Goal: Task Accomplishment & Management: Manage account settings

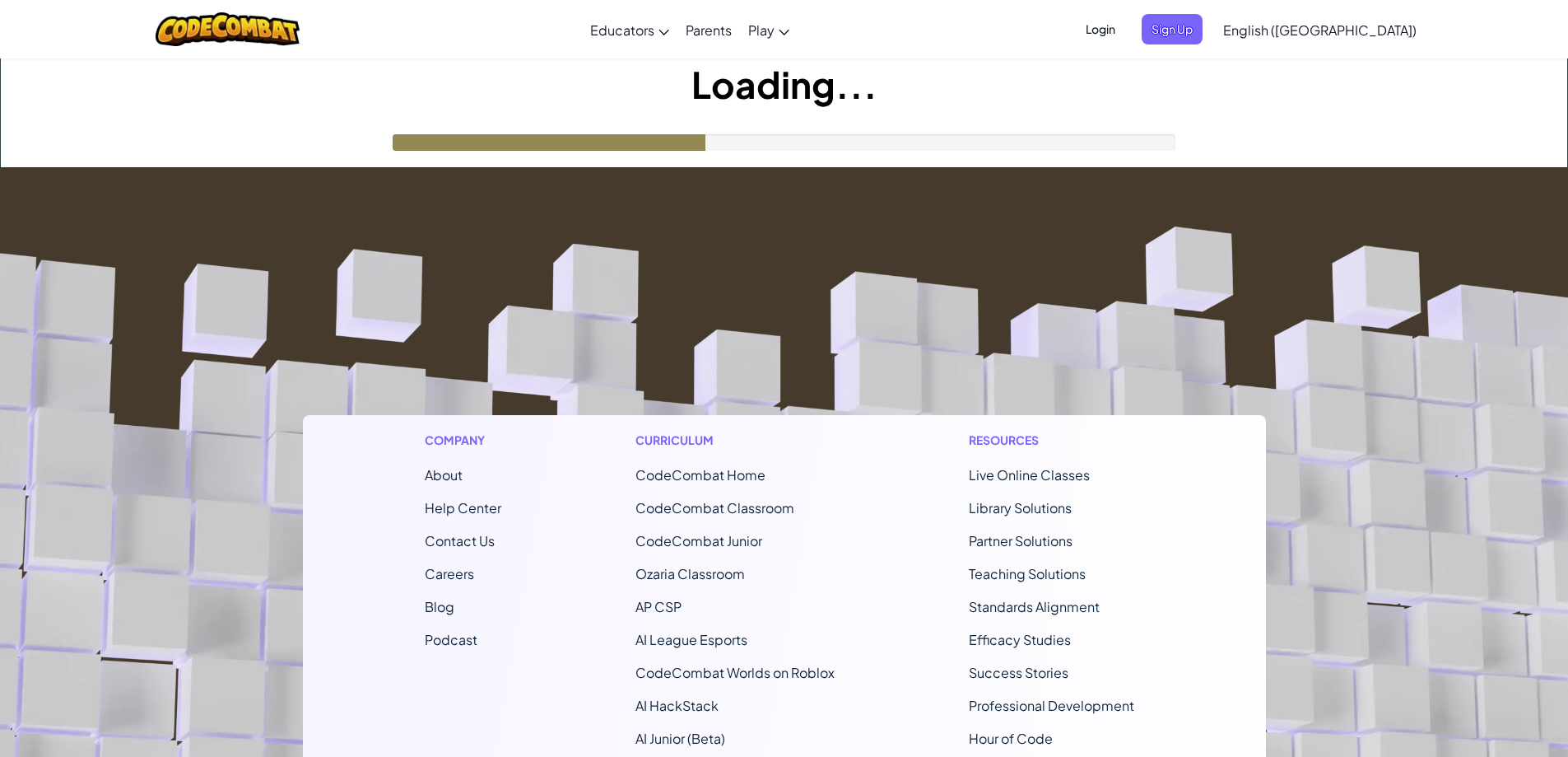
click at [963, 321] on footer "Company About Help Center Contact Us Careers Blog Podcast Curriculum CodeCombat…" at bounding box center [784, 614] width 1568 height 891
click at [956, 264] on footer "Company About Help Center Contact Us Careers Blog Podcast Curriculum CodeCombat…" at bounding box center [784, 614] width 1568 height 891
drag, startPoint x: 956, startPoint y: 264, endPoint x: 912, endPoint y: 264, distance: 44.0
click at [914, 275] on footer "Company About Help Center Contact Us Careers Blog Podcast Curriculum CodeCombat…" at bounding box center [784, 614] width 1568 height 891
click at [912, 264] on footer "Company About Help Center Contact Us Careers Blog Podcast Curriculum CodeCombat…" at bounding box center [784, 614] width 1568 height 891
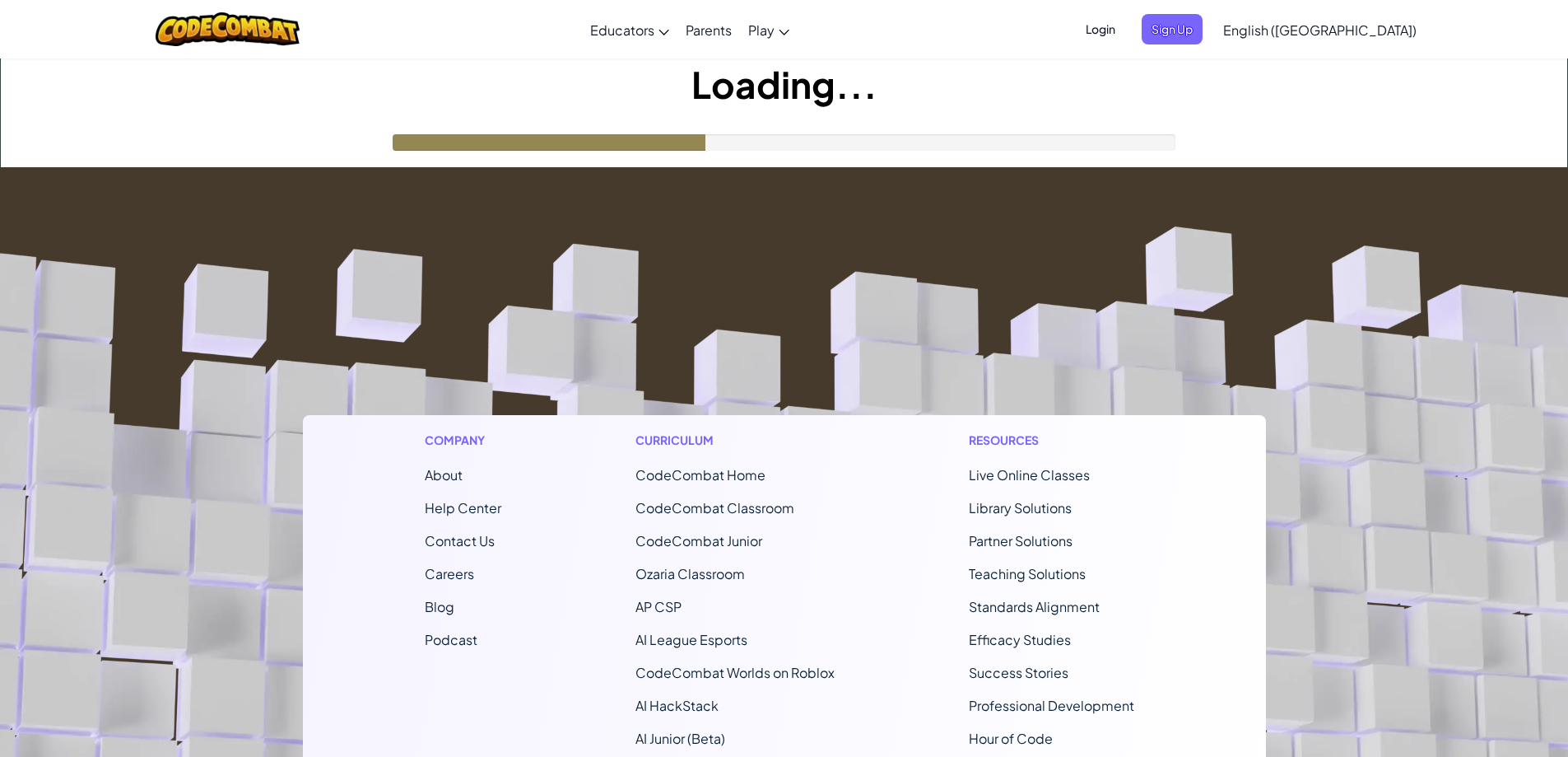
drag, startPoint x: 922, startPoint y: 197, endPoint x: 943, endPoint y: 181, distance: 26.4
click at [919, 201] on footer "Company About Help Center Contact Us Careers Blog Podcast Curriculum CodeCombat…" at bounding box center [784, 614] width 1568 height 891
click at [1125, 23] on span "Login" at bounding box center [1100, 29] width 49 height 30
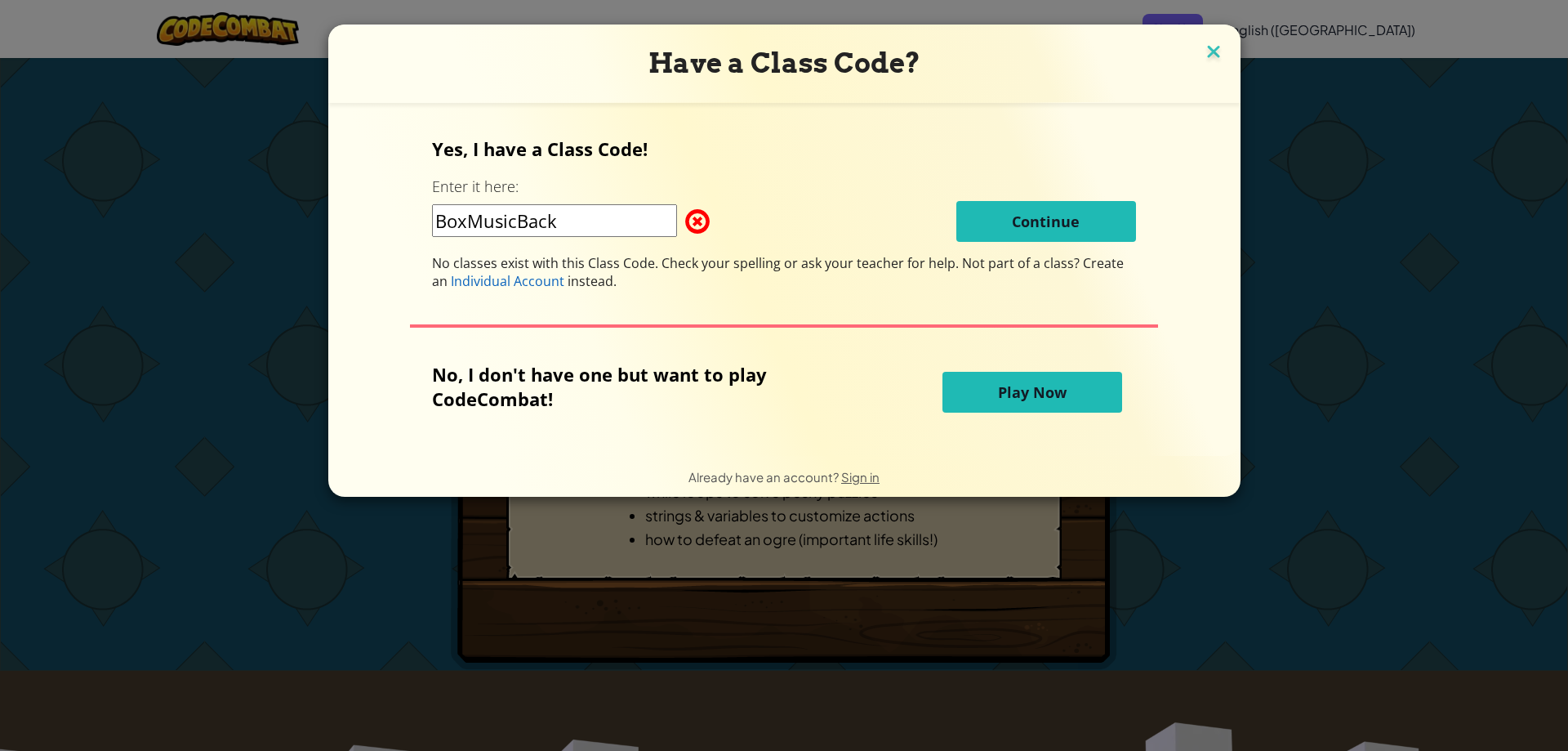
click at [1210, 50] on img at bounding box center [1214, 54] width 21 height 25
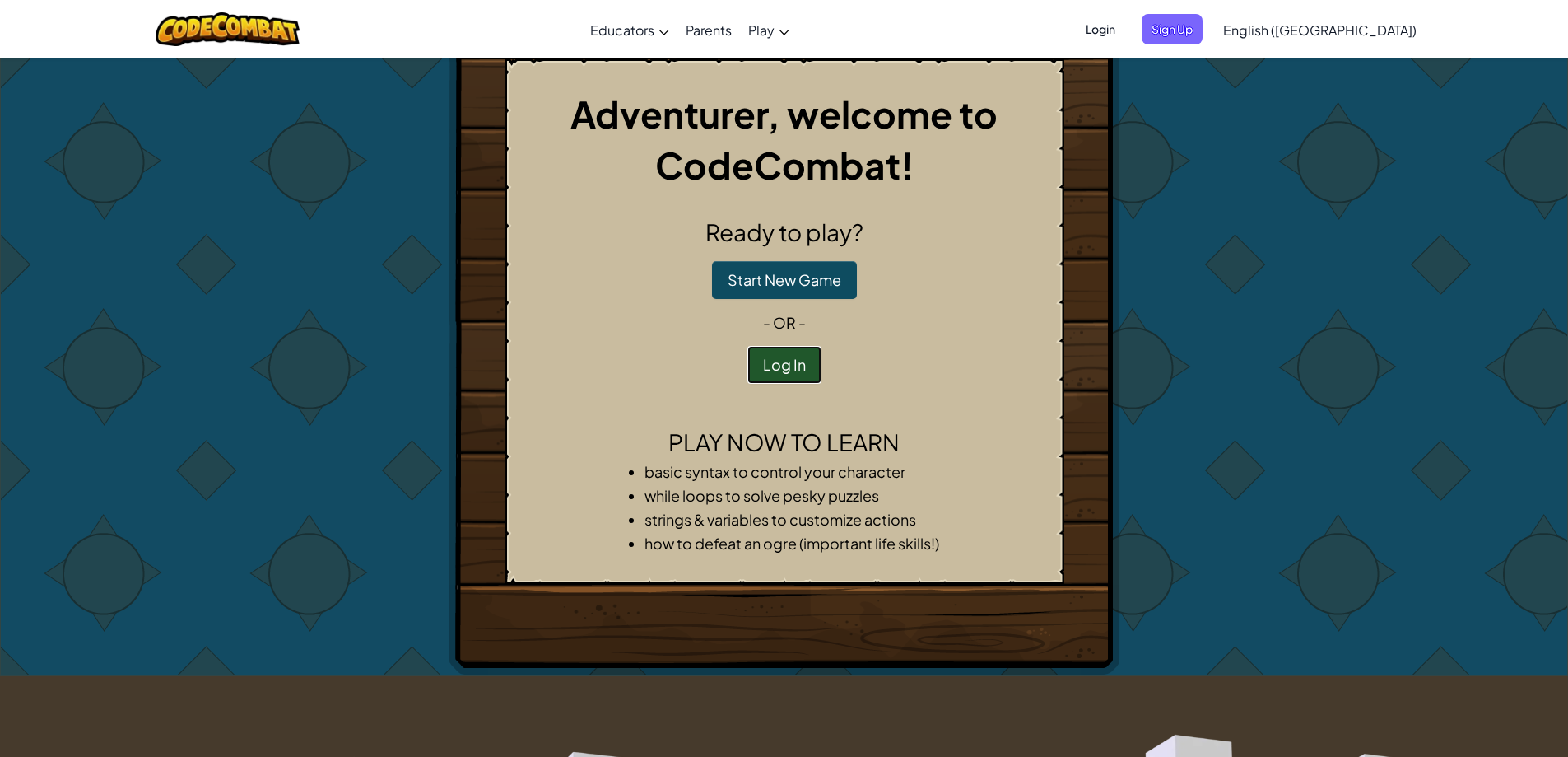
click at [798, 372] on button "Log In" at bounding box center [784, 364] width 74 height 38
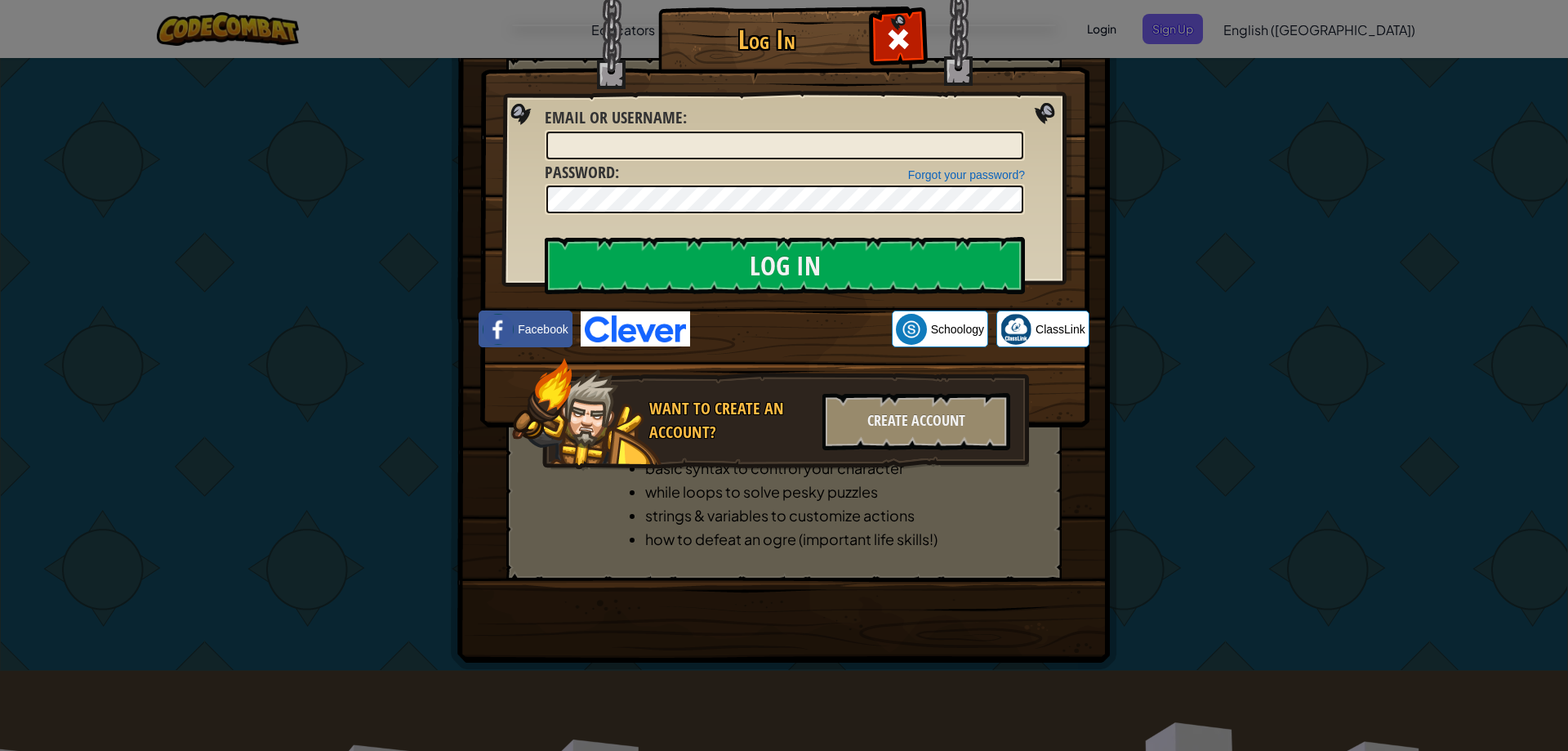
click at [795, 305] on img at bounding box center [785, 190] width 609 height 476
click at [1042, 128] on img at bounding box center [785, 190] width 609 height 476
